Goal: Find specific fact

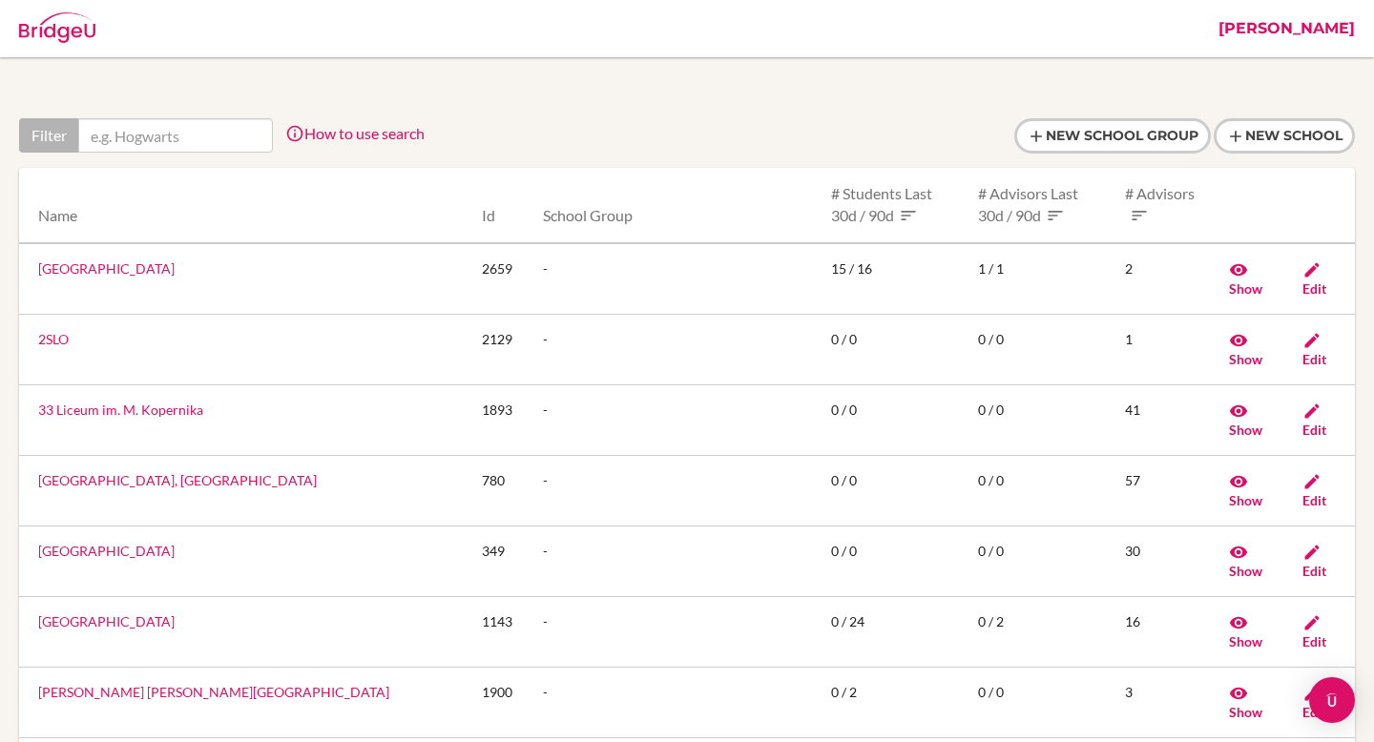
click at [1321, 27] on link "[PERSON_NAME]" at bounding box center [1286, 28] width 155 height 57
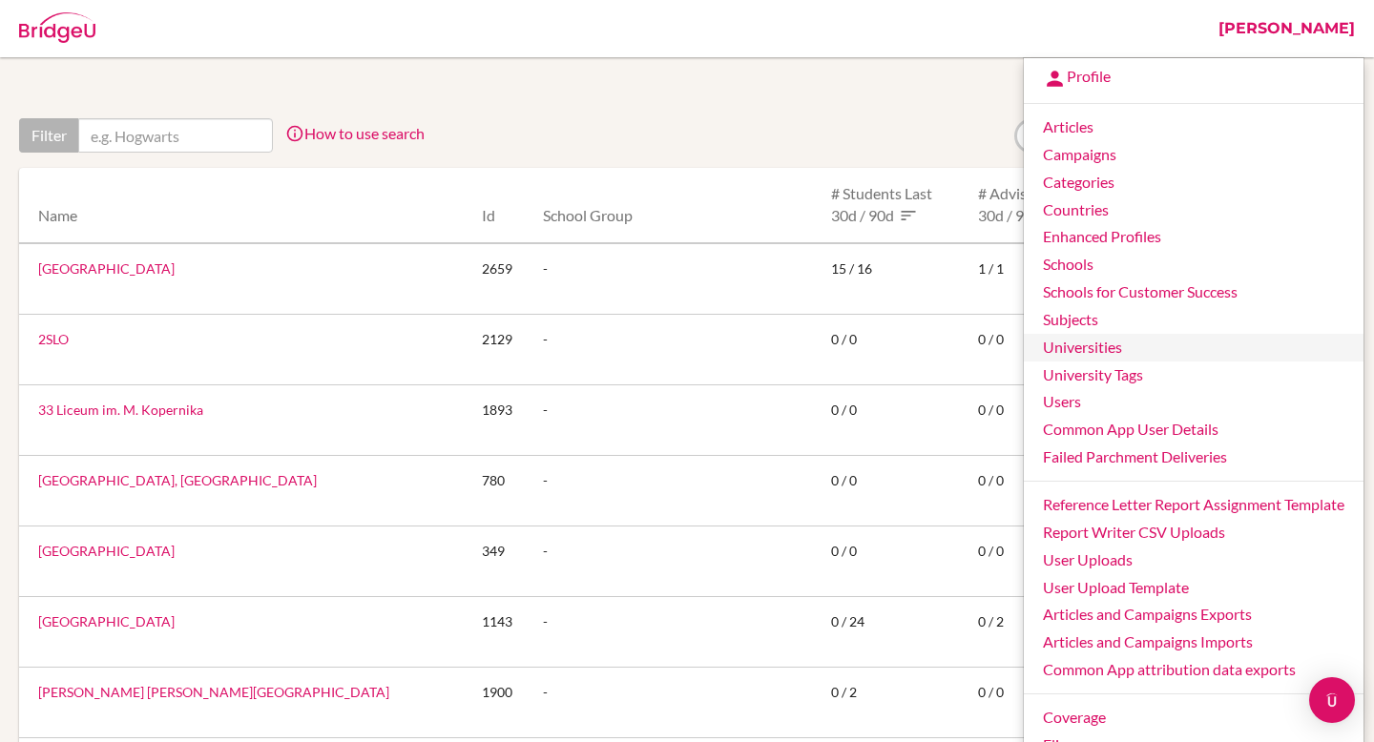
click at [1108, 343] on link "Universities" at bounding box center [1193, 348] width 340 height 28
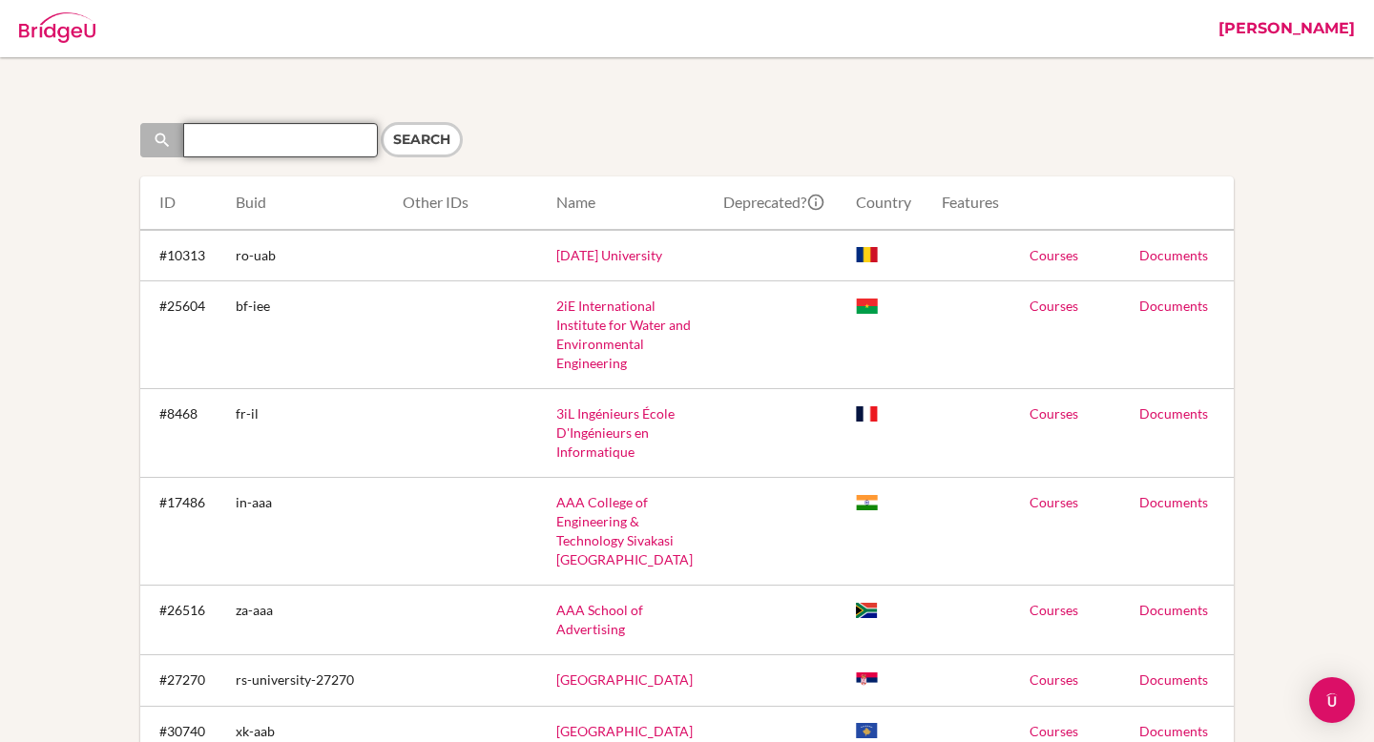
click at [278, 143] on input "Search" at bounding box center [280, 140] width 195 height 34
type input "american university of the"
click at [434, 144] on input "Search" at bounding box center [422, 139] width 82 height 35
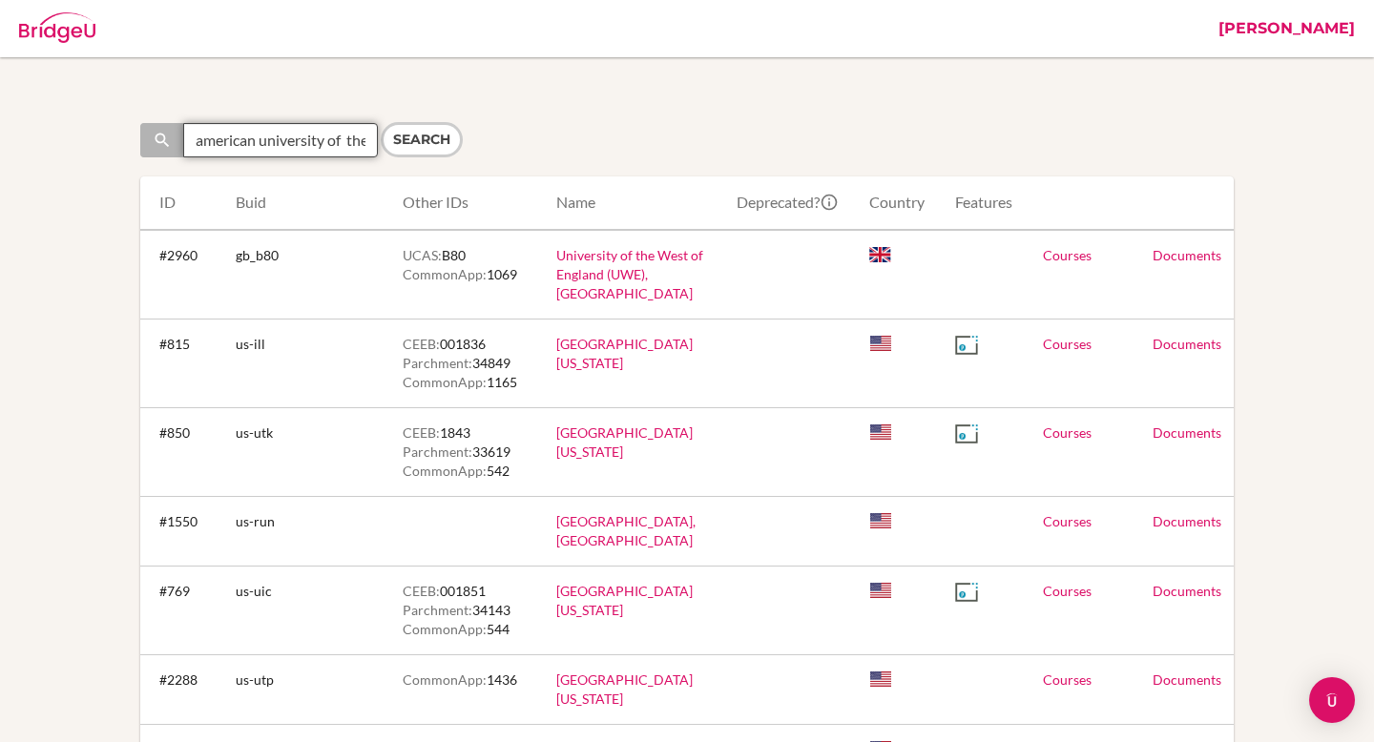
click at [350, 146] on input "american university of the" at bounding box center [280, 140] width 195 height 34
type input "american university"
click at [399, 151] on input "Search" at bounding box center [422, 139] width 82 height 35
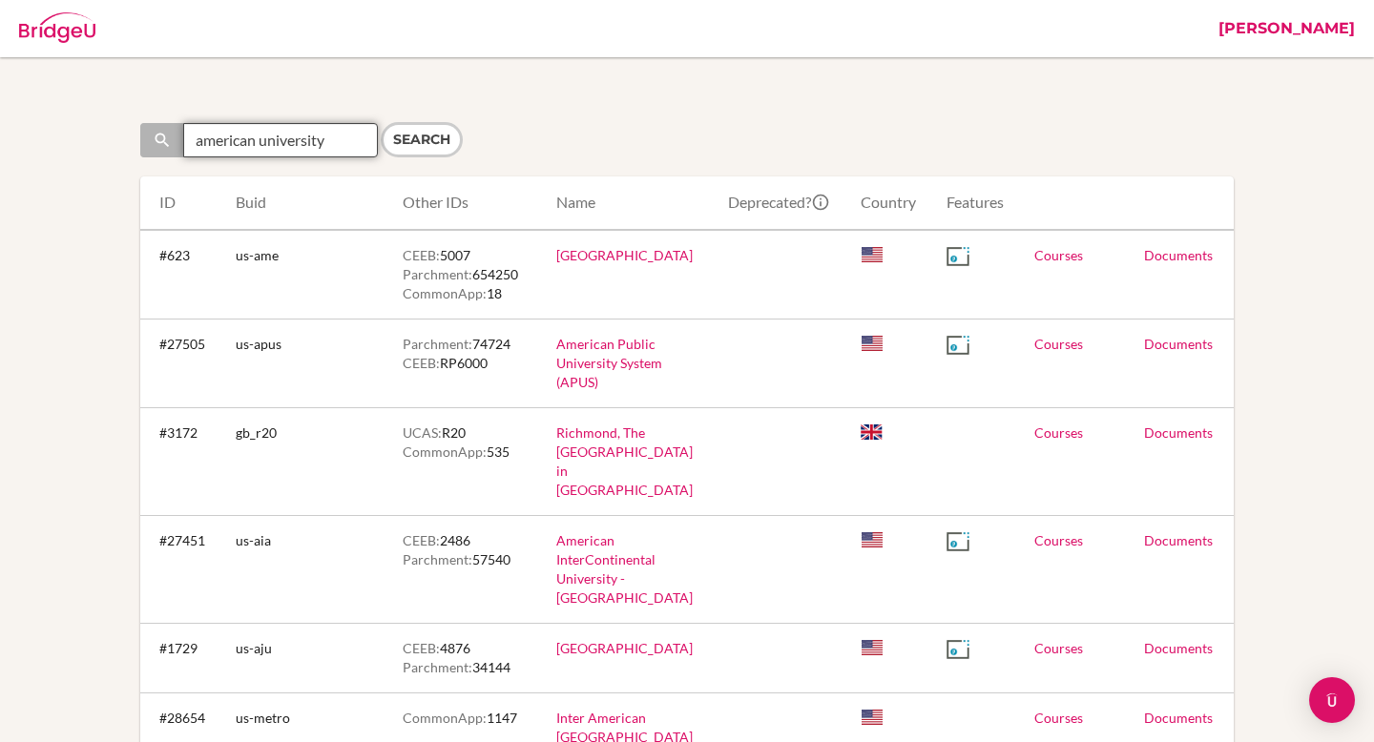
click at [329, 142] on input "american university" at bounding box center [280, 140] width 195 height 34
paste input "College of Thessaloniki"
type input "american College of Thessaloniki"
click at [436, 134] on input "Search" at bounding box center [422, 139] width 82 height 35
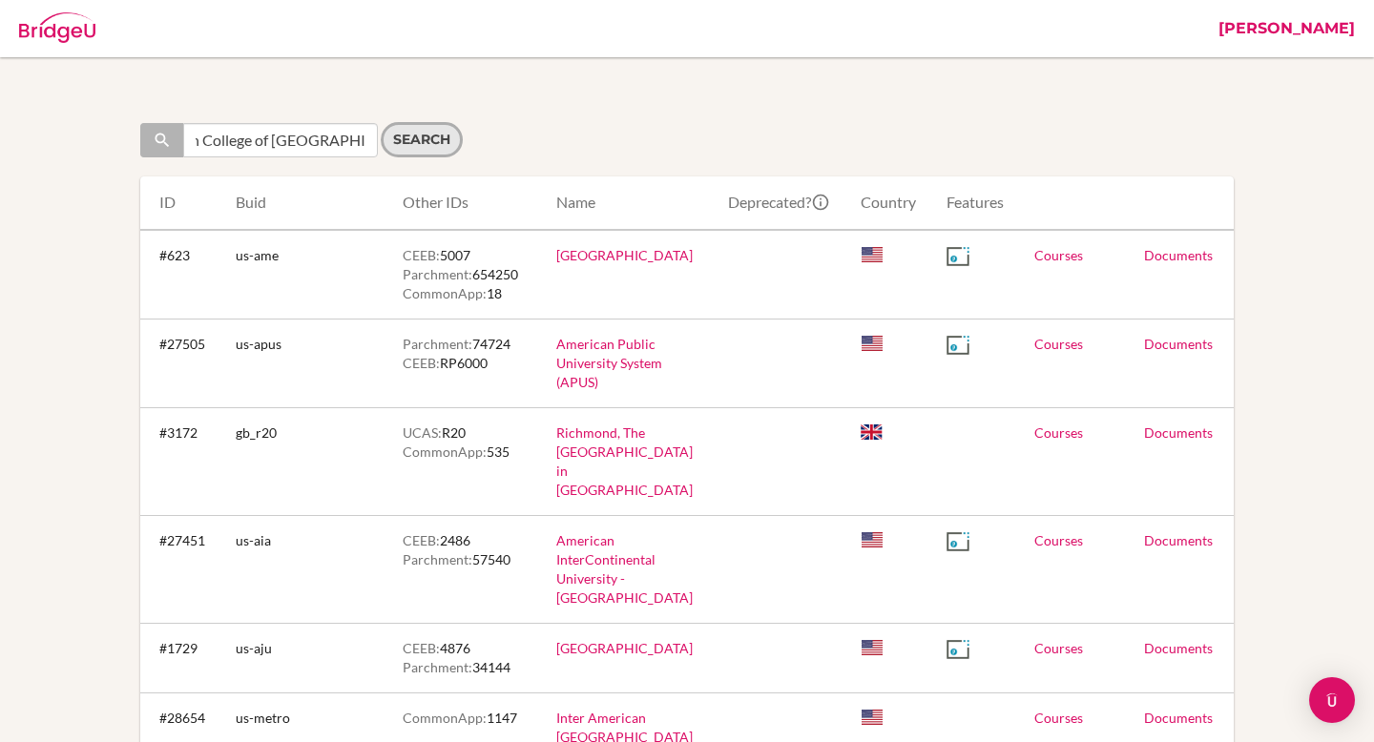
scroll to position [0, 0]
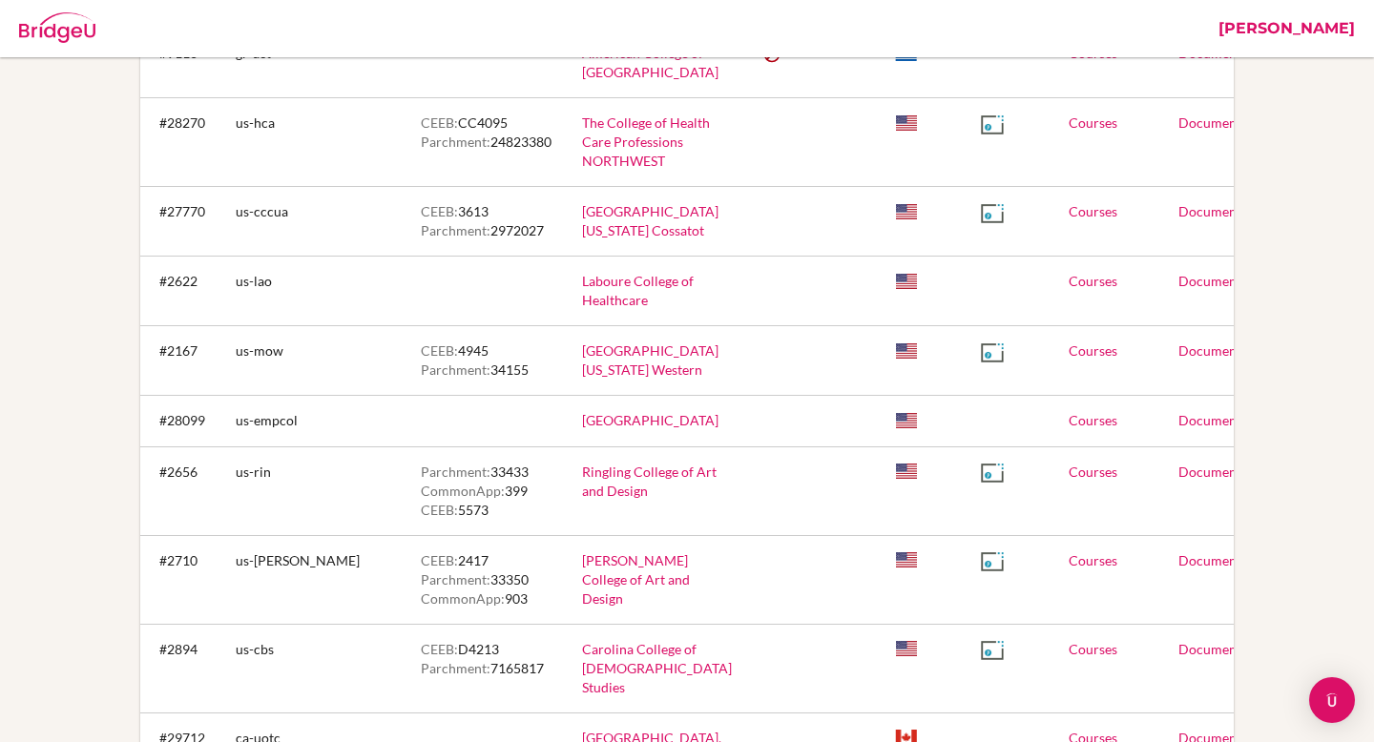
scroll to position [1799, 0]
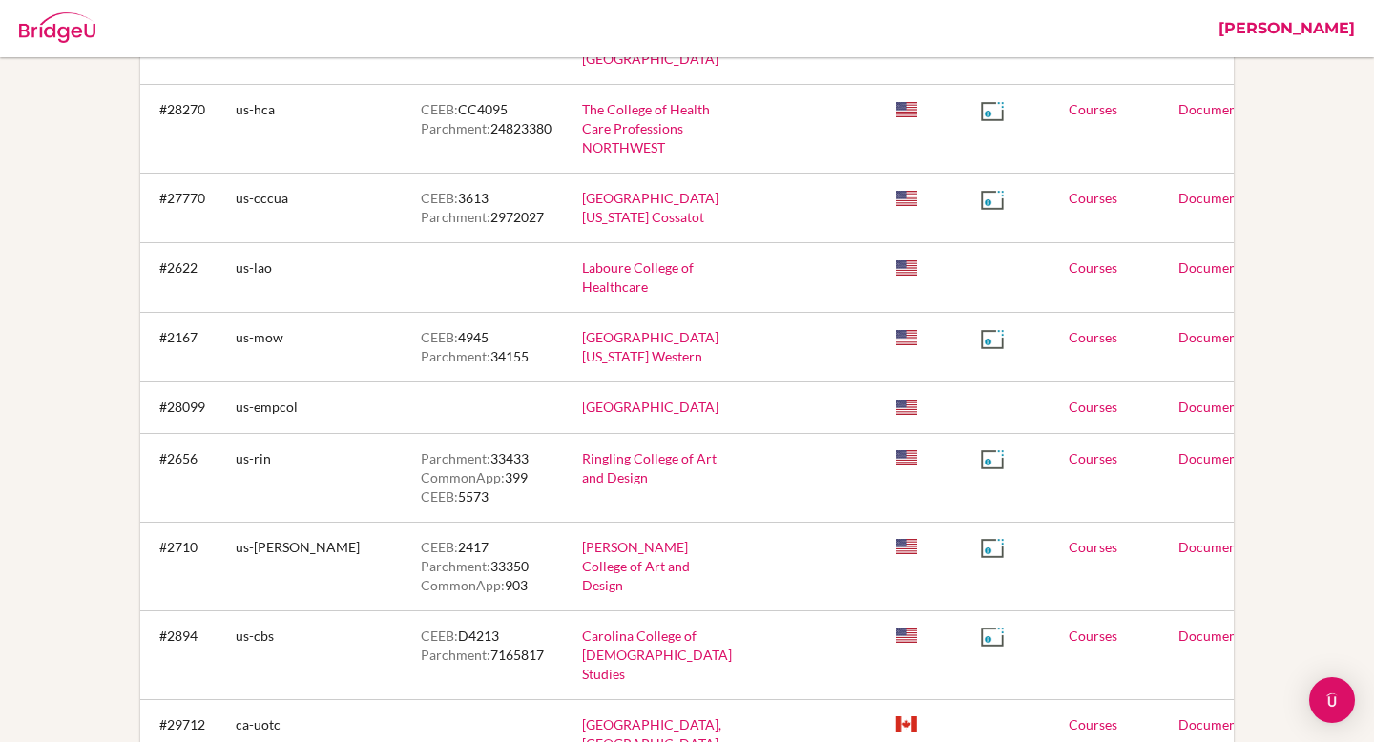
drag, startPoint x: 231, startPoint y: 465, endPoint x: 276, endPoint y: 470, distance: 45.1
click at [276, 85] on td "gr-act" at bounding box center [312, 50] width 185 height 70
copy td "gr-act"
